Goal: Unclear: Unclear

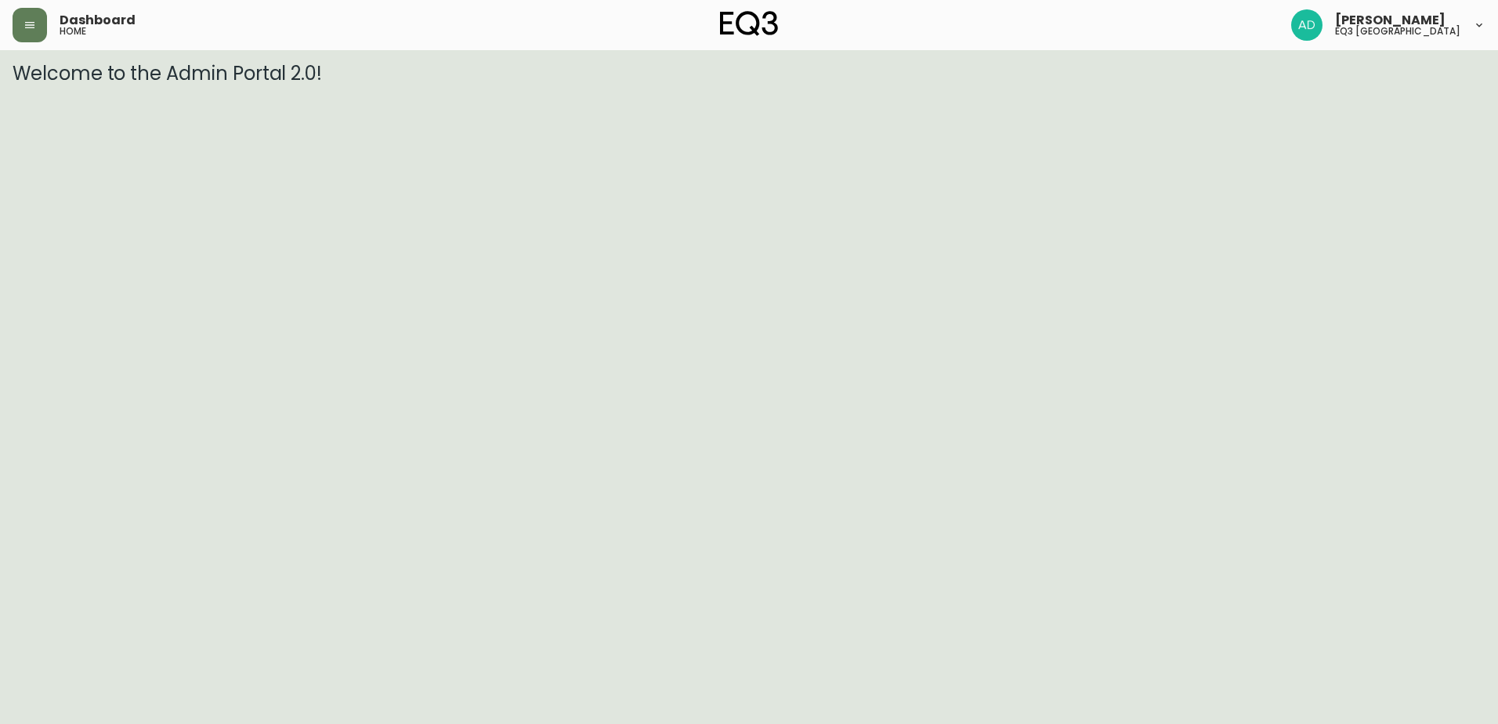
click at [805, 85] on html "Dashboard home [PERSON_NAME] eq3 [GEOGRAPHIC_DATA] Welcome to the Admin Portal …" at bounding box center [749, 42] width 1498 height 85
